Goal: Information Seeking & Learning: Learn about a topic

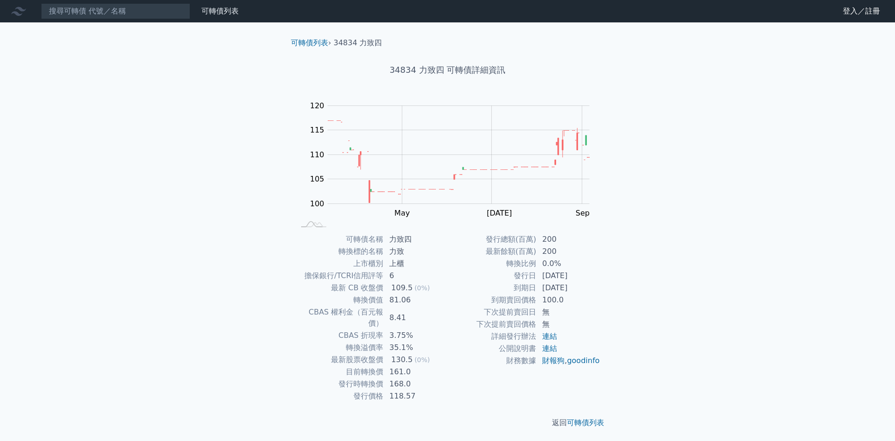
drag, startPoint x: 542, startPoint y: 275, endPoint x: 594, endPoint y: 279, distance: 52.0
click at [594, 279] on td "[DATE]" at bounding box center [569, 275] width 64 height 12
click at [248, 285] on div "可轉債列表 財務數據 可轉債列表 財務數據 登入／註冊 登入／註冊 可轉債列表 › 34834 力致四 34834 力致四 可轉債詳細資訊 Zoom Out …" at bounding box center [447, 221] width 895 height 443
drag, startPoint x: 337, startPoint y: 294, endPoint x: 353, endPoint y: 289, distance: 17.0
click at [353, 289] on tbody "可轉債名稱 力致四 轉換標的名稱 力致 上市櫃別 上櫃 擔保銀行/TCRI信用評等 6 最新 CB 收盤價 109.5 (0%) 轉換價值 81.06 CBA…" at bounding box center [371, 317] width 153 height 169
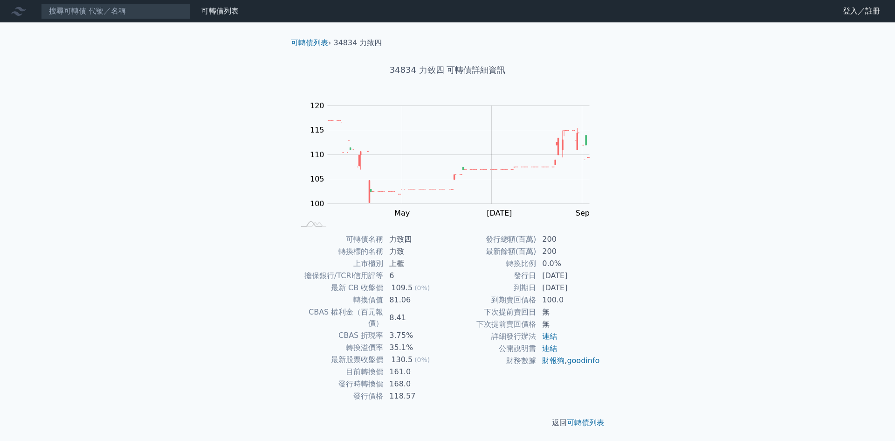
click at [324, 284] on td "最新 CB 收盤價" at bounding box center [339, 288] width 89 height 12
drag, startPoint x: 339, startPoint y: 291, endPoint x: 423, endPoint y: 312, distance: 86.5
click at [423, 312] on tbody "可轉債名稱 力致四 轉換標的名稱 力致 上市櫃別 上櫃 擔保銀行/TCRI信用評等 6 最新 CB 收盤價 109.5 (0%) 轉換價值 81.06 CBA…" at bounding box center [371, 317] width 153 height 169
click at [445, 303] on td "81.06" at bounding box center [416, 300] width 64 height 12
click at [420, 305] on td "81.06" at bounding box center [416, 300] width 64 height 12
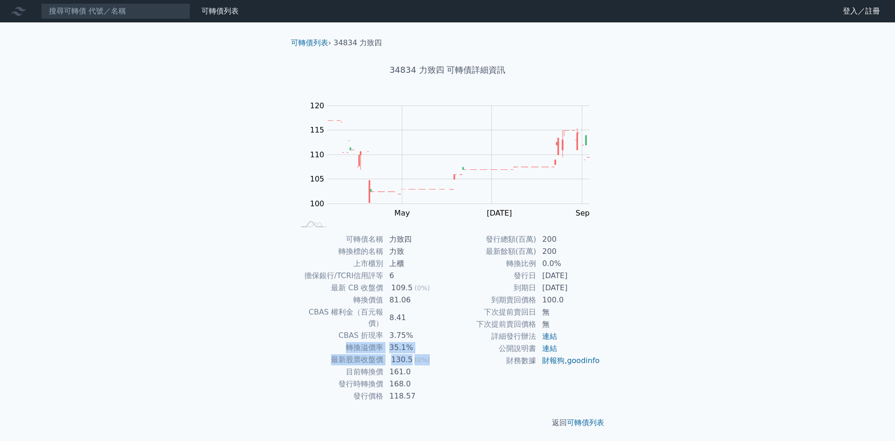
drag, startPoint x: 426, startPoint y: 318, endPoint x: 445, endPoint y: 350, distance: 37.0
click at [445, 350] on tbody "可轉債名稱 力致四 轉換標的名稱 力致 上市櫃別 上櫃 擔保銀行/TCRI信用評等 6 最新 CB 收盤價 109.5 (0%) 轉換價值 81.06 CBA…" at bounding box center [371, 317] width 153 height 169
click at [445, 353] on td "130.5 (0%)" at bounding box center [416, 359] width 64 height 12
drag, startPoint x: 433, startPoint y: 351, endPoint x: 441, endPoint y: 371, distance: 21.5
click at [441, 371] on tbody "可轉債名稱 力致四 轉換標的名稱 力致 上市櫃別 上櫃 擔保銀行/TCRI信用評等 6 最新 CB 收盤價 109.5 (0%) 轉換價值 81.06 CBA…" at bounding box center [371, 317] width 153 height 169
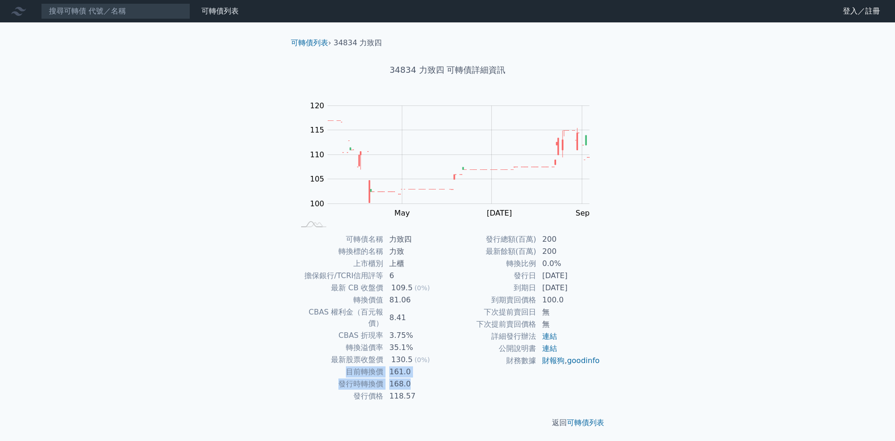
click at [441, 378] on td "168.0" at bounding box center [416, 384] width 64 height 12
drag, startPoint x: 432, startPoint y: 364, endPoint x: 430, endPoint y: 369, distance: 5.0
click at [430, 369] on tbody "可轉債名稱 力致四 轉換標的名稱 力致 上市櫃別 上櫃 擔保銀行/TCRI信用評等 6 最新 CB 收盤價 109.5 (0%) 轉換價值 81.06 CBA…" at bounding box center [371, 317] width 153 height 169
click at [410, 365] on td "161.0" at bounding box center [416, 371] width 64 height 12
drag, startPoint x: 425, startPoint y: 359, endPoint x: 386, endPoint y: 356, distance: 39.3
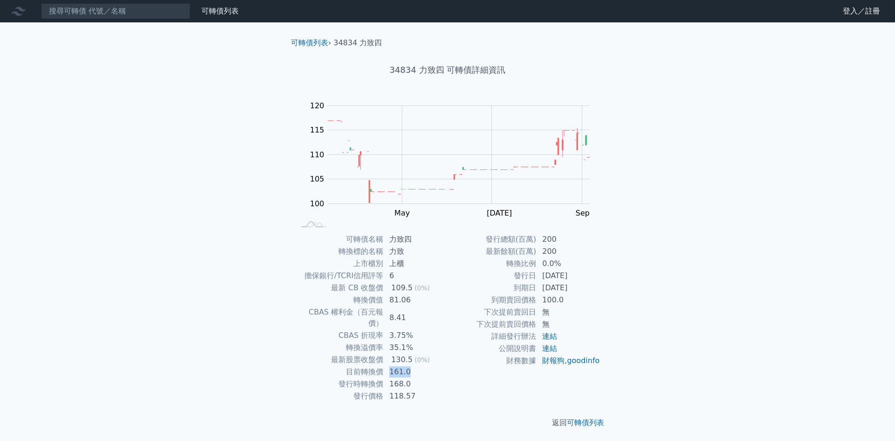
click at [386, 365] on td "161.0" at bounding box center [416, 371] width 64 height 12
click at [424, 365] on td "161.0" at bounding box center [416, 371] width 64 height 12
drag, startPoint x: 433, startPoint y: 364, endPoint x: 420, endPoint y: 364, distance: 12.6
click at [420, 365] on td "161.0" at bounding box center [416, 371] width 64 height 12
click at [446, 378] on td "168.0" at bounding box center [416, 384] width 64 height 12
